Goal: Task Accomplishment & Management: Manage account settings

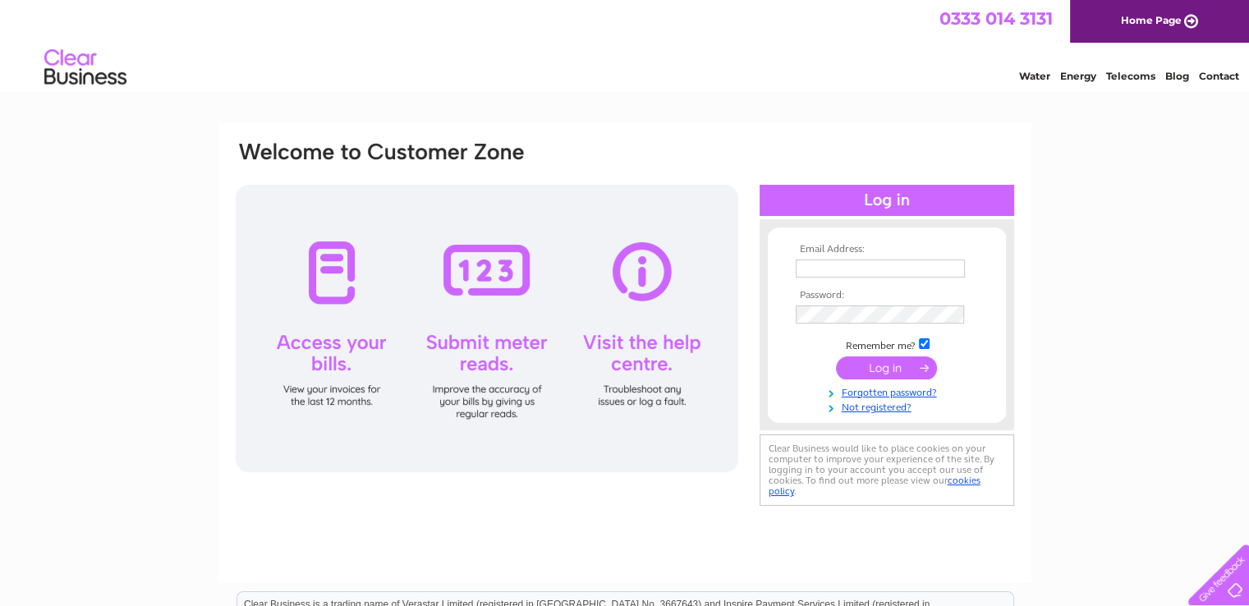
type input "[EMAIL_ADDRESS][DOMAIN_NAME]"
click at [883, 369] on input "submit" at bounding box center [886, 367] width 101 height 23
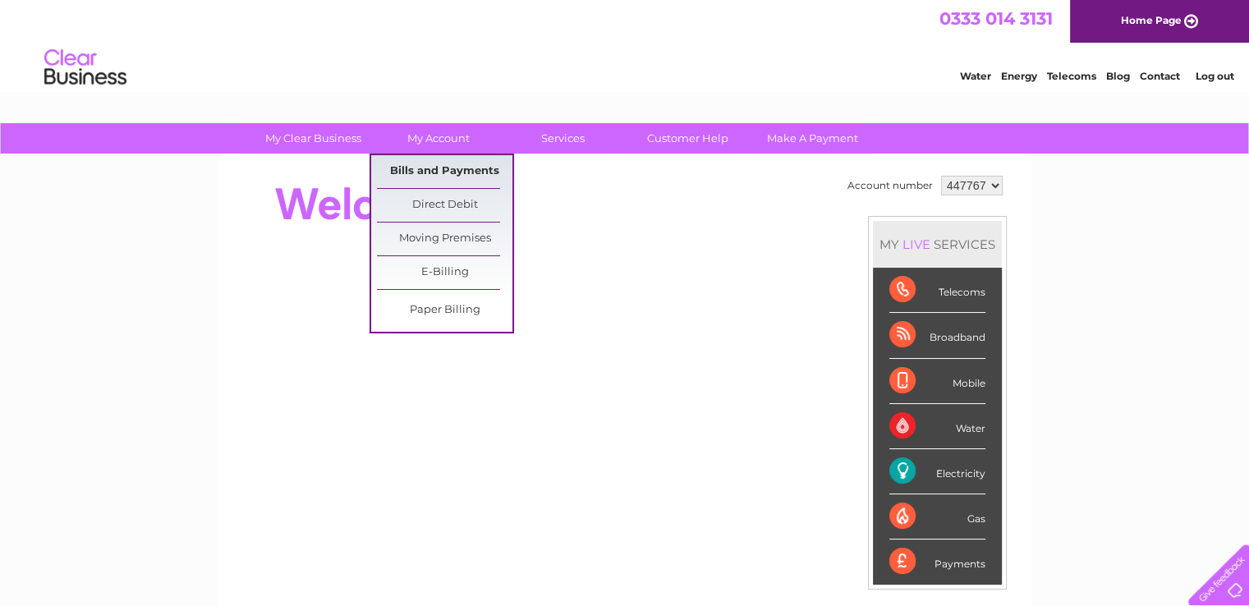
click at [437, 168] on link "Bills and Payments" at bounding box center [444, 171] width 135 height 33
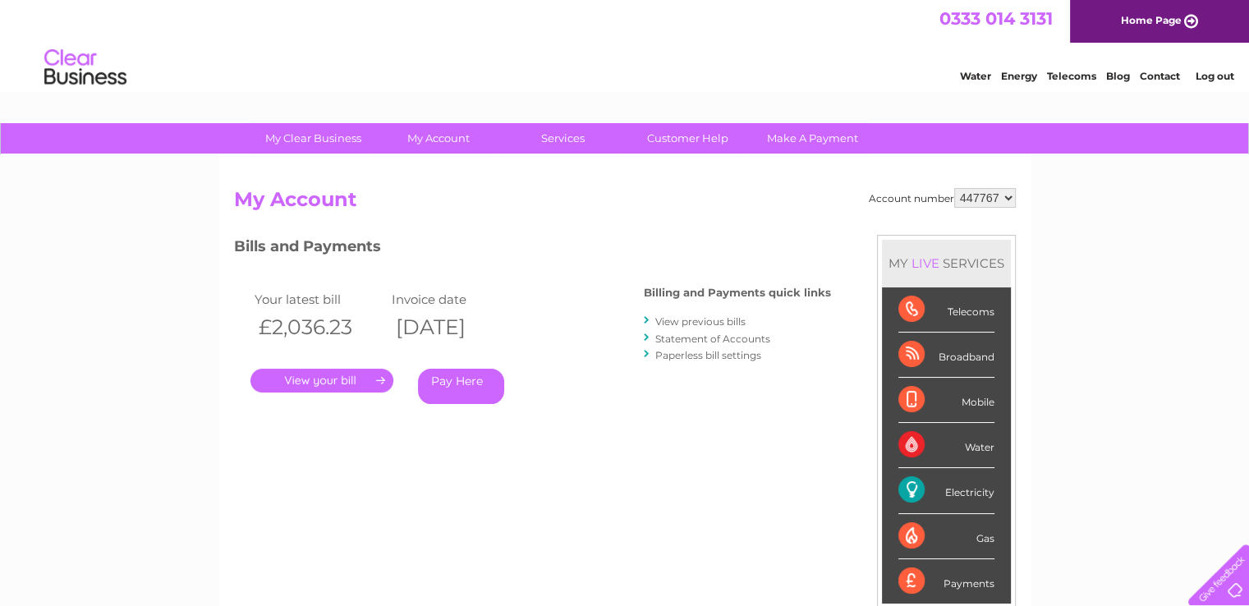
click at [314, 379] on link "." at bounding box center [321, 381] width 143 height 24
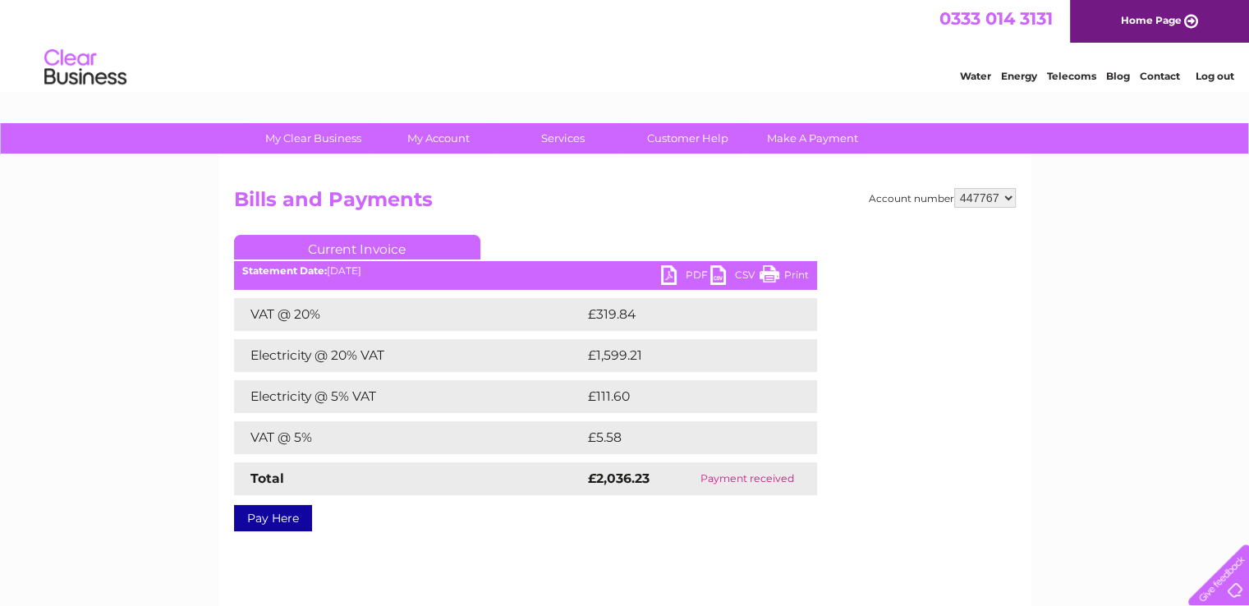
click at [666, 274] on link "PDF" at bounding box center [685, 277] width 49 height 24
